Goal: Task Accomplishment & Management: Manage account settings

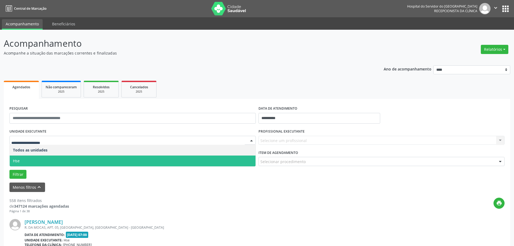
click at [20, 159] on span "Hse" at bounding box center [133, 161] width 246 height 11
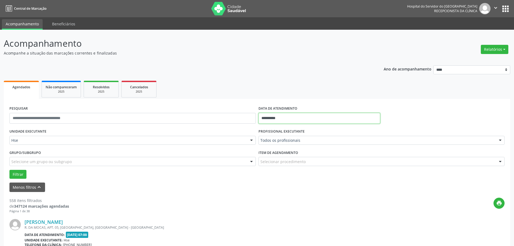
click at [271, 119] on input "**********" at bounding box center [320, 118] width 122 height 11
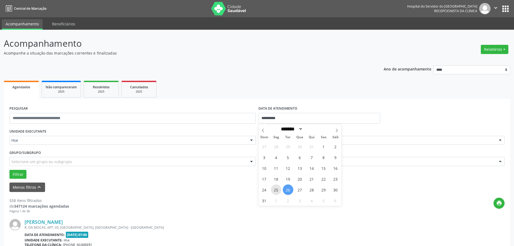
click at [280, 188] on span "25" at bounding box center [276, 189] width 11 height 11
type input "**********"
click at [280, 188] on span "25" at bounding box center [276, 189] width 11 height 11
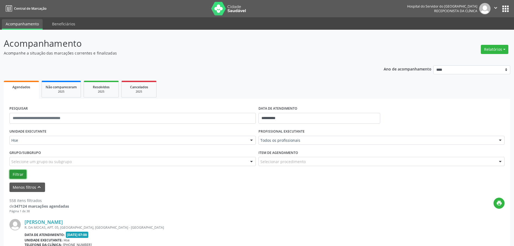
click at [22, 172] on button "Filtrar" at bounding box center [17, 174] width 17 height 9
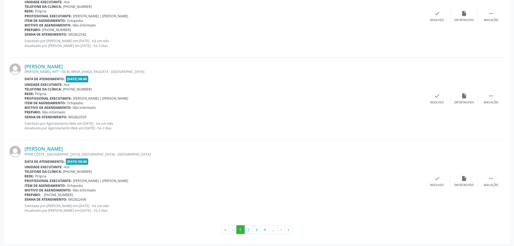
scroll to position [1229, 0]
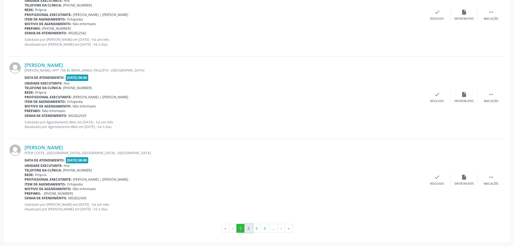
click at [250, 231] on button "2" at bounding box center [249, 228] width 8 height 9
click at [260, 230] on button "3" at bounding box center [257, 228] width 8 height 9
click at [265, 228] on button "4" at bounding box center [265, 228] width 8 height 9
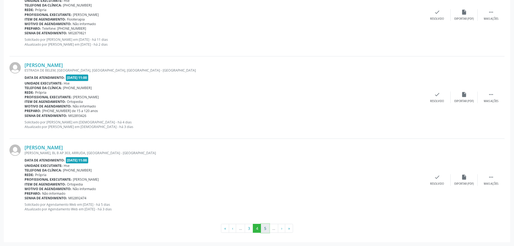
click at [267, 229] on button "5" at bounding box center [265, 228] width 8 height 9
click at [268, 230] on button "6" at bounding box center [266, 228] width 8 height 9
click at [272, 227] on button "7" at bounding box center [274, 228] width 8 height 9
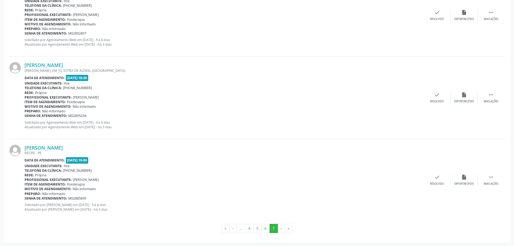
scroll to position [569, 0]
click at [282, 228] on li "›" at bounding box center [281, 228] width 7 height 9
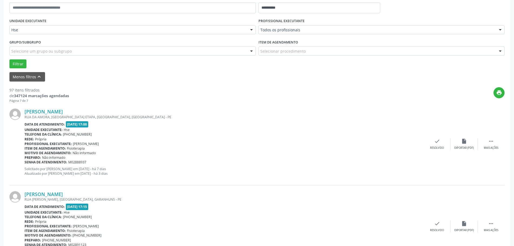
scroll to position [29, 0]
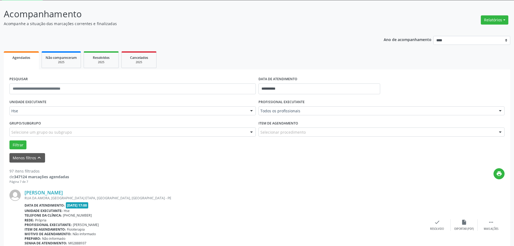
click at [502, 25] on div "Relatórios Agendamentos Procedimentos realizados" at bounding box center [494, 20] width 31 height 13
click at [491, 22] on button "Relatórios" at bounding box center [495, 19] width 28 height 9
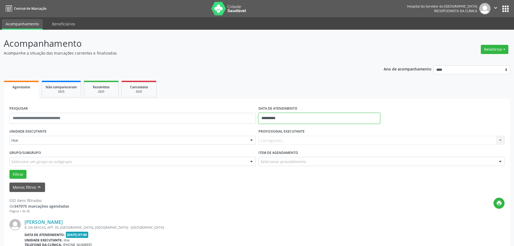
click at [277, 115] on input "**********" at bounding box center [320, 118] width 122 height 11
click at [279, 189] on span "25" at bounding box center [276, 189] width 11 height 11
type input "**********"
click at [279, 189] on span "25" at bounding box center [276, 189] width 11 height 11
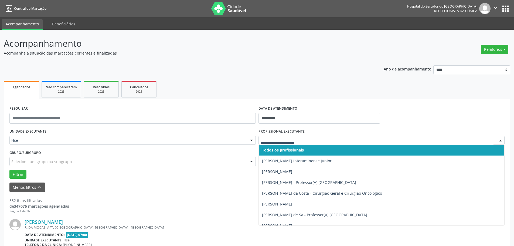
click at [271, 147] on span "Todos os profissionais" at bounding box center [283, 149] width 42 height 5
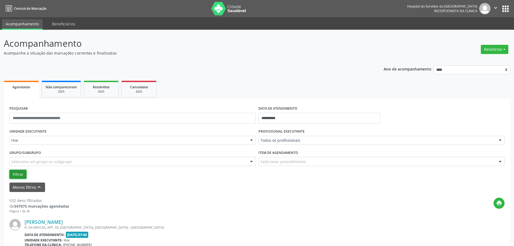
click at [21, 173] on button "Filtrar" at bounding box center [17, 174] width 17 height 9
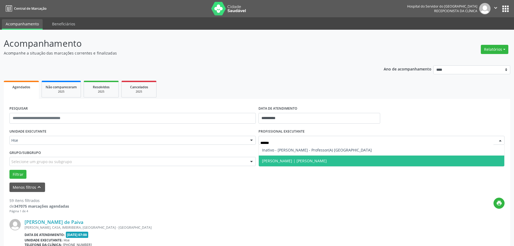
click at [284, 158] on span "[PERSON_NAME] | [PERSON_NAME]" at bounding box center [294, 160] width 65 height 5
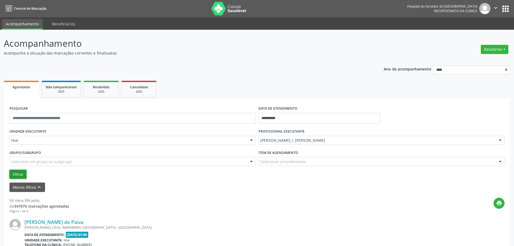
click at [20, 175] on button "Filtrar" at bounding box center [17, 174] width 17 height 9
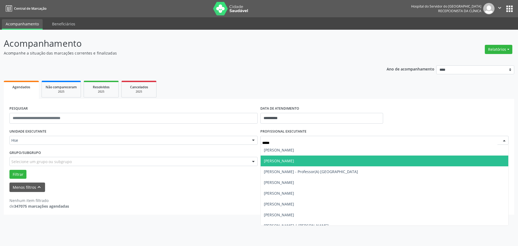
type input "******"
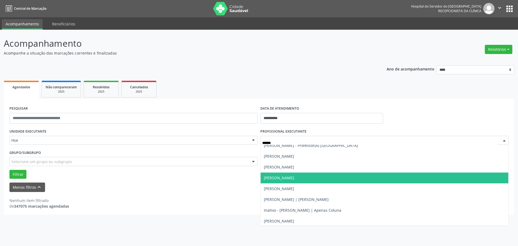
scroll to position [27, 0]
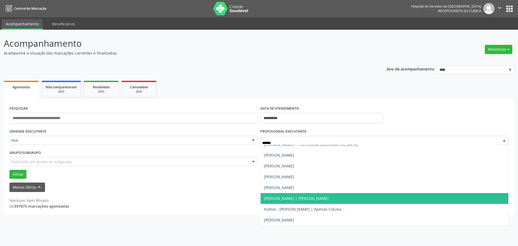
click at [317, 198] on span "[PERSON_NAME] | [PERSON_NAME]" at bounding box center [296, 198] width 65 height 5
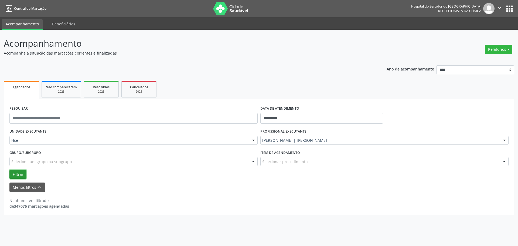
click at [16, 177] on button "Filtrar" at bounding box center [17, 174] width 17 height 9
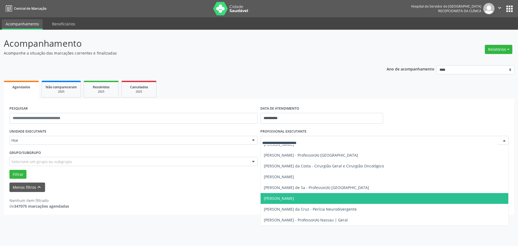
click at [167, 193] on div "Nenhum item filtrado de 347075 marcações agendadas" at bounding box center [259, 200] width 500 height 17
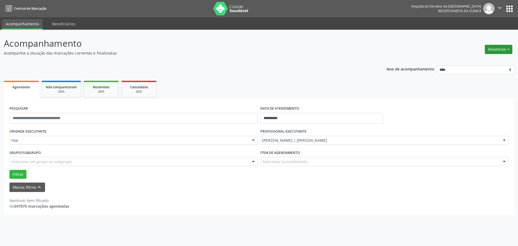
click at [497, 46] on button "Relatórios" at bounding box center [499, 49] width 28 height 9
click at [489, 61] on link "Agendamentos" at bounding box center [484, 61] width 58 height 8
select select "*"
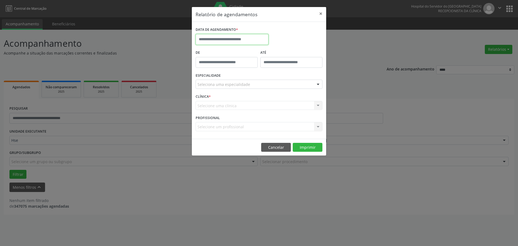
click at [226, 41] on input "text" at bounding box center [232, 39] width 73 height 11
click at [213, 110] on span "25" at bounding box center [213, 111] width 11 height 11
type input "**********"
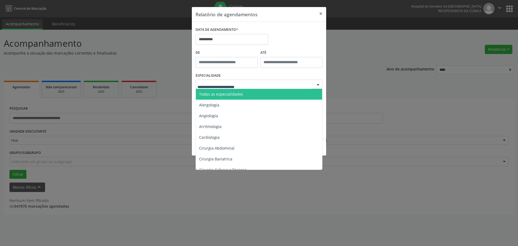
click at [220, 95] on span "Todas as especialidades" at bounding box center [221, 94] width 44 height 5
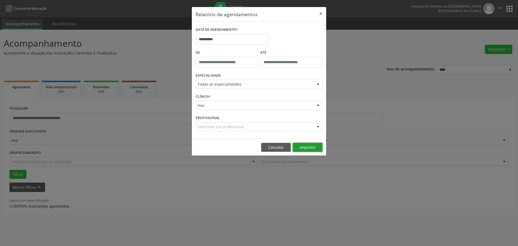
click at [310, 147] on button "Imprimir" at bounding box center [308, 147] width 30 height 9
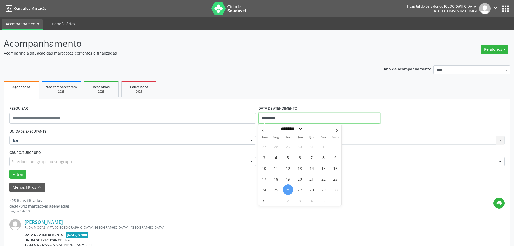
click at [269, 114] on input "**********" at bounding box center [320, 118] width 122 height 11
click at [276, 188] on span "25" at bounding box center [276, 189] width 11 height 11
type input "**********"
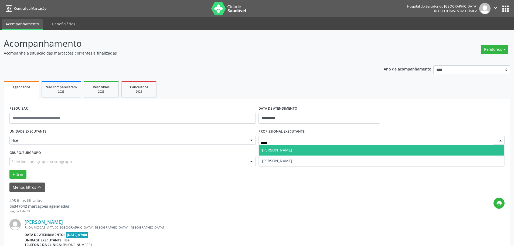
click at [276, 150] on span "[PERSON_NAME]" at bounding box center [277, 149] width 30 height 5
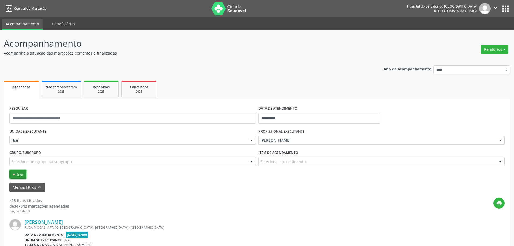
click at [14, 173] on button "Filtrar" at bounding box center [17, 174] width 17 height 9
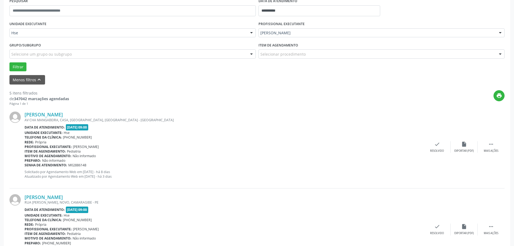
scroll to position [108, 0]
click at [494, 148] on div " Mais ações" at bounding box center [491, 147] width 27 height 12
click at [465, 148] on div "alarm_off Não compareceu" at bounding box center [464, 147] width 27 height 12
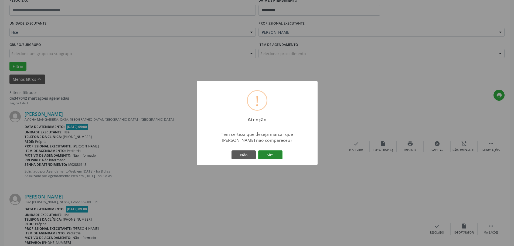
click at [269, 154] on button "Sim" at bounding box center [270, 154] width 24 height 9
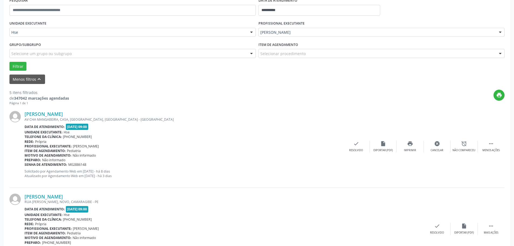
scroll to position [0, 0]
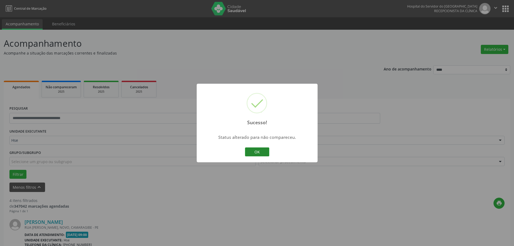
click at [264, 154] on button "OK" at bounding box center [257, 151] width 24 height 9
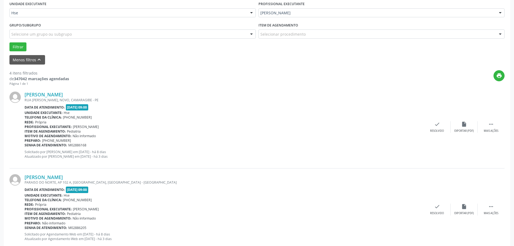
scroll to position [162, 0]
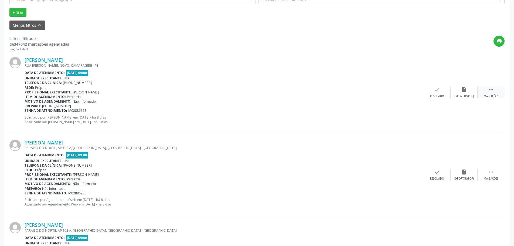
click at [490, 93] on div " Mais ações" at bounding box center [491, 93] width 27 height 12
click at [463, 93] on icon "alarm_off" at bounding box center [464, 90] width 6 height 6
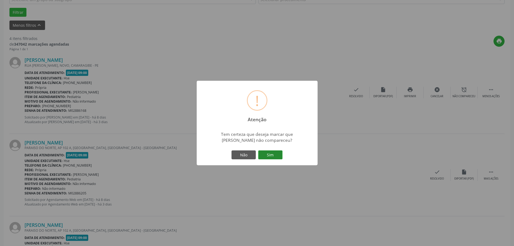
click at [279, 155] on button "Sim" at bounding box center [270, 154] width 24 height 9
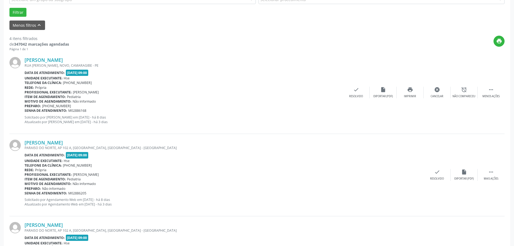
scroll to position [0, 0]
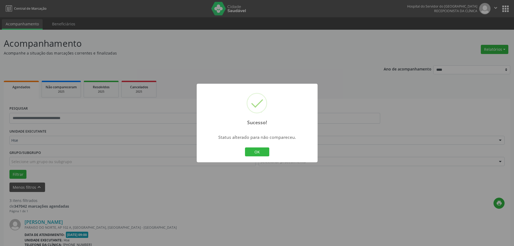
click at [272, 153] on div "Sucesso! × Status alterado para não compareceu. OK Cancel" at bounding box center [257, 123] width 121 height 79
click at [262, 153] on button "OK" at bounding box center [257, 151] width 24 height 9
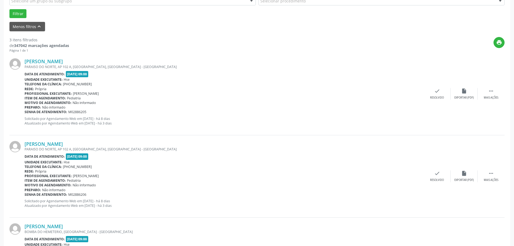
scroll to position [162, 0]
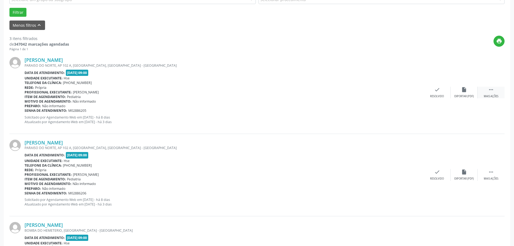
click at [490, 95] on div "Mais ações" at bounding box center [491, 97] width 15 height 4
click at [467, 93] on div "alarm_off Não compareceu" at bounding box center [464, 93] width 27 height 12
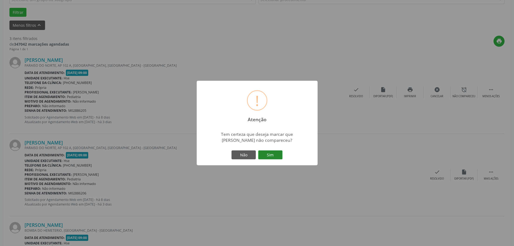
click at [267, 157] on button "Sim" at bounding box center [270, 154] width 24 height 9
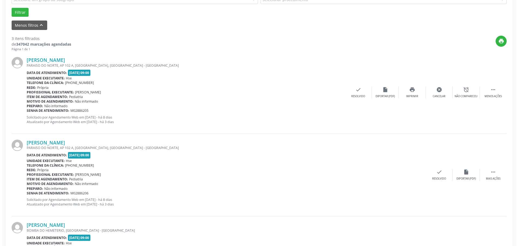
scroll to position [0, 0]
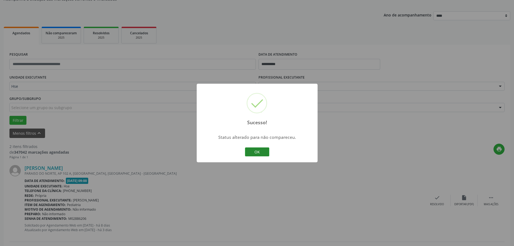
click at [252, 153] on button "OK" at bounding box center [257, 151] width 24 height 9
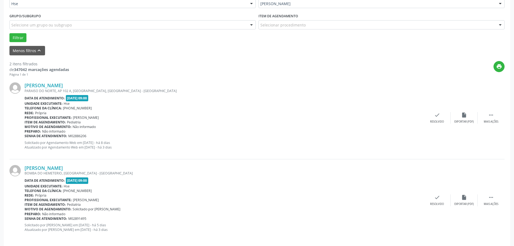
scroll to position [141, 0]
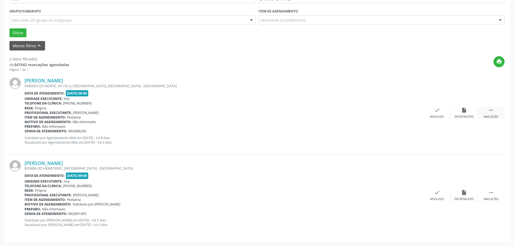
click at [494, 115] on div " Mais ações" at bounding box center [491, 113] width 27 height 12
click at [464, 113] on icon "alarm_off" at bounding box center [464, 110] width 6 height 6
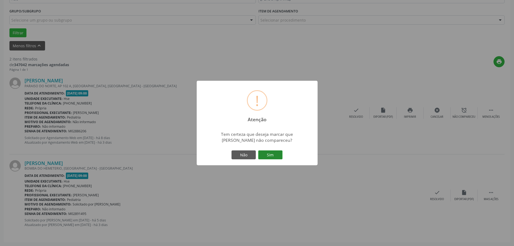
click at [268, 155] on button "Sim" at bounding box center [270, 154] width 24 height 9
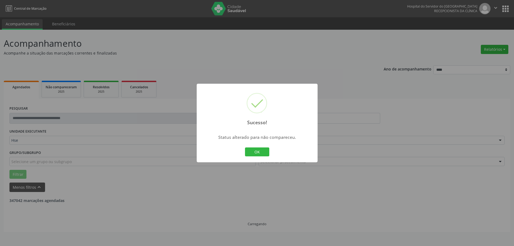
scroll to position [0, 0]
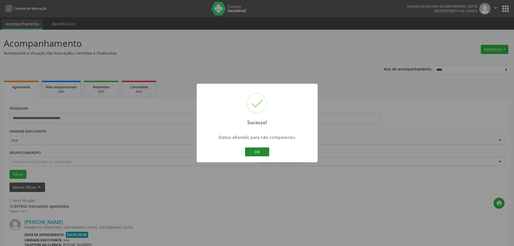
click at [264, 147] on button "OK" at bounding box center [257, 151] width 24 height 9
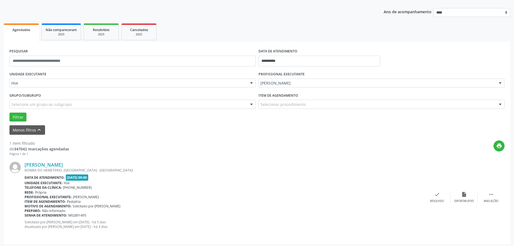
scroll to position [59, 0]
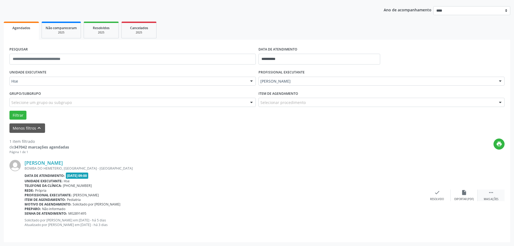
click at [490, 199] on div "Mais ações" at bounding box center [491, 199] width 15 height 4
click at [454, 195] on div "alarm_off Não compareceu" at bounding box center [464, 196] width 27 height 12
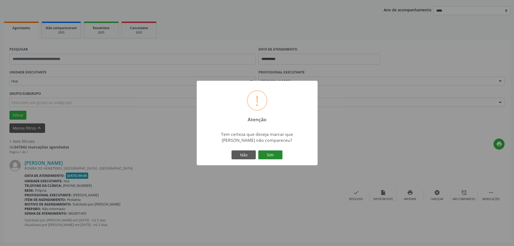
click at [271, 153] on button "Sim" at bounding box center [270, 154] width 24 height 9
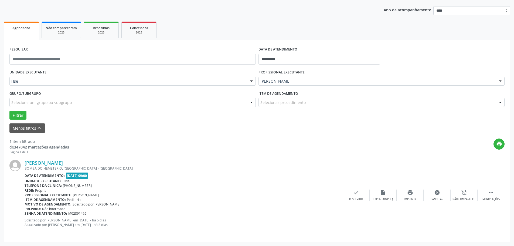
scroll to position [0, 0]
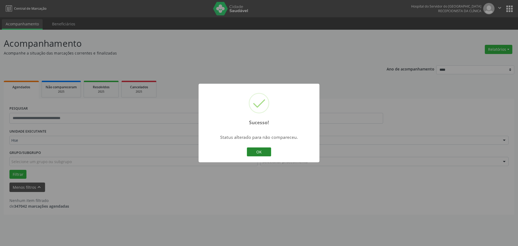
click at [263, 151] on button "OK" at bounding box center [259, 151] width 24 height 9
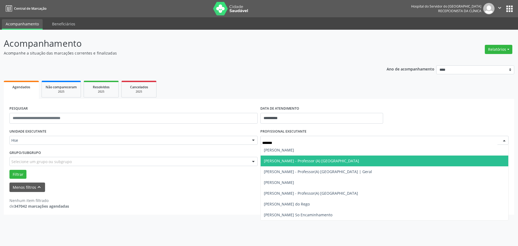
drag, startPoint x: 295, startPoint y: 159, endPoint x: 242, endPoint y: 163, distance: 53.1
click at [295, 160] on span "[PERSON_NAME] - Professor (A) [GEOGRAPHIC_DATA]" at bounding box center [311, 160] width 95 height 5
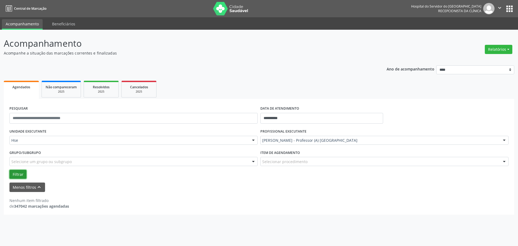
click at [18, 173] on button "Filtrar" at bounding box center [17, 174] width 17 height 9
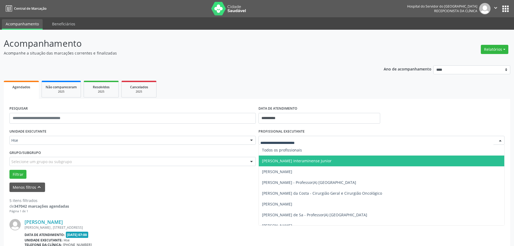
click at [277, 137] on div at bounding box center [382, 140] width 247 height 9
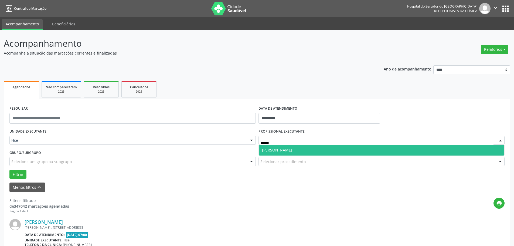
type input "*******"
click at [274, 147] on span "[PERSON_NAME]" at bounding box center [277, 149] width 30 height 5
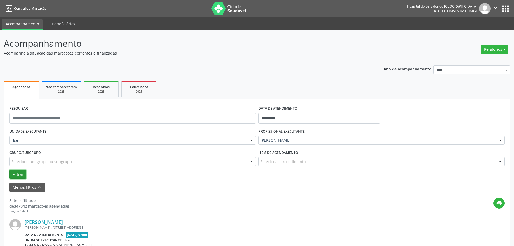
click at [18, 173] on button "Filtrar" at bounding box center [17, 174] width 17 height 9
